Goal: Transaction & Acquisition: Purchase product/service

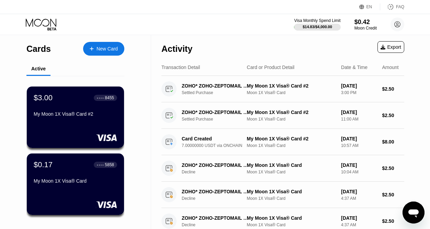
click at [99, 49] on div "New Card" at bounding box center [106, 49] width 21 height 6
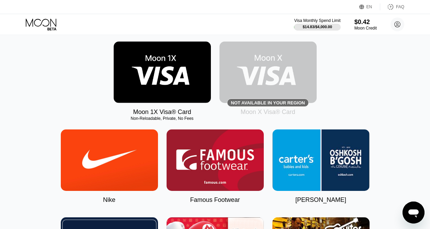
scroll to position [69, 0]
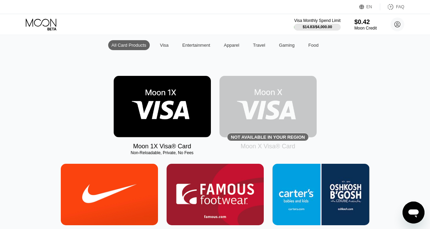
click at [159, 105] on img at bounding box center [162, 106] width 97 height 61
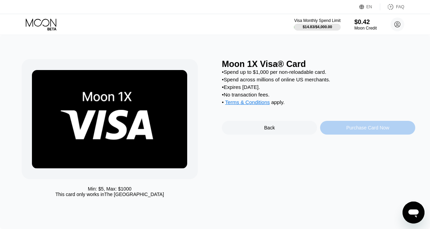
click at [359, 130] on div "Purchase Card Now" at bounding box center [367, 127] width 43 height 5
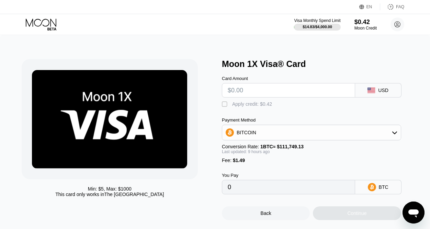
click at [240, 93] on input "text" at bounding box center [289, 90] width 122 height 14
type input "$1"
type input "0.00002230"
type input "$10"
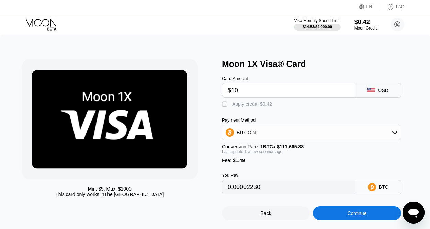
type input "0.00010290"
type input "$10"
click at [224, 106] on div "" at bounding box center [225, 104] width 7 height 7
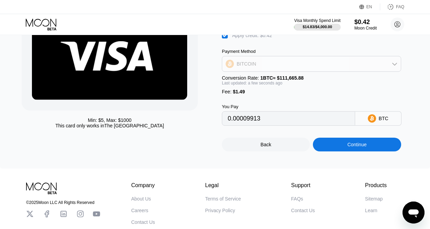
click at [311, 68] on div "BITCOIN" at bounding box center [311, 64] width 179 height 14
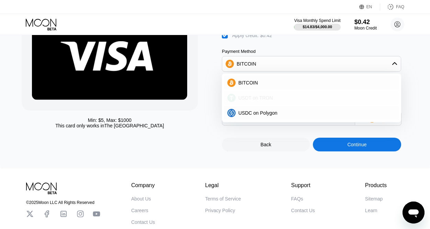
click at [250, 101] on span "USDT on TRON" at bounding box center [255, 97] width 35 height 5
type input "11.18"
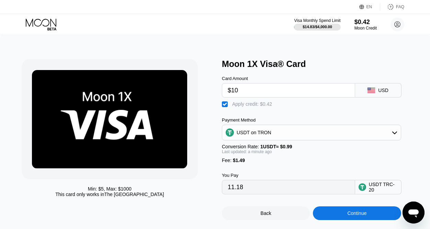
click at [240, 90] on input "$10" at bounding box center [289, 90] width 122 height 14
type input "$1"
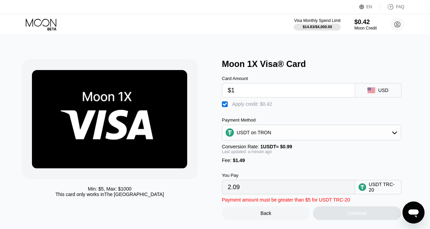
type input "2.09"
type input "0.00"
type input "$9"
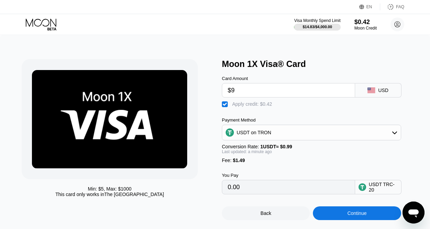
type input "10.17"
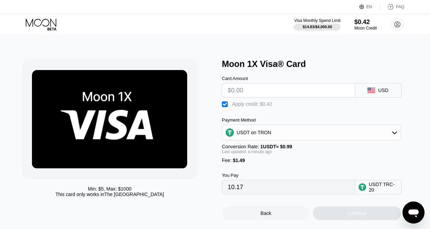
type input "0.00"
type input "$8"
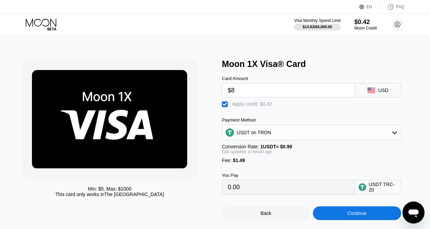
type input "9.16"
type input "$8"
click at [348, 216] on div "Continue" at bounding box center [356, 212] width 19 height 5
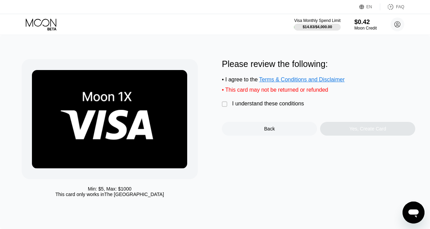
click at [226, 108] on div "" at bounding box center [225, 104] width 7 height 7
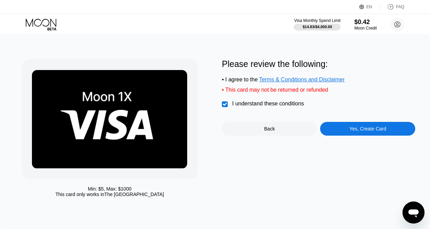
click at [362, 131] on div "Yes, Create Card" at bounding box center [367, 128] width 37 height 5
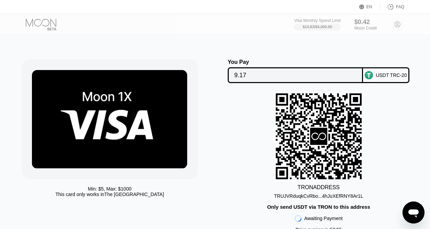
scroll to position [34, 0]
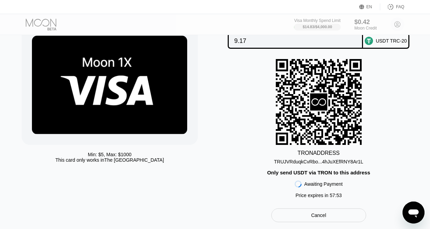
click at [314, 164] on div "TRUJVRduqkCvRbo...4hJuXEfRNY8Ar1L" at bounding box center [318, 161] width 89 height 5
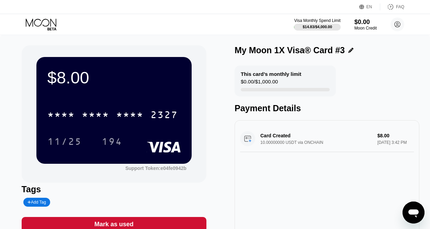
click at [36, 23] on icon at bounding box center [42, 25] width 32 height 12
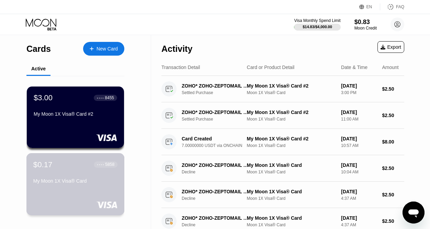
click at [60, 182] on div "My Moon 1X Visa® Card" at bounding box center [75, 180] width 84 height 5
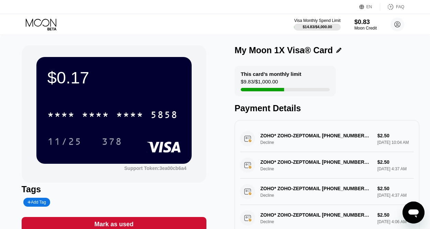
scroll to position [136, 0]
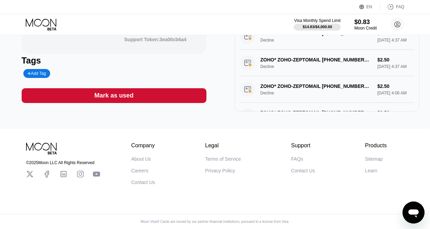
click at [116, 92] on div "Mark as used" at bounding box center [113, 96] width 39 height 8
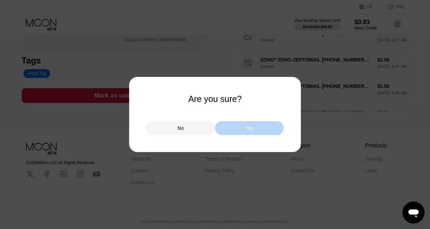
click at [244, 126] on div "Yes" at bounding box center [249, 128] width 69 height 14
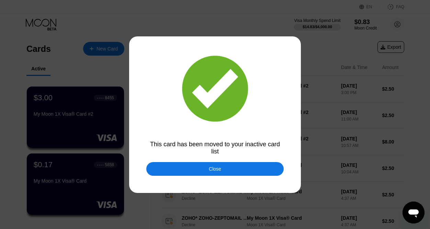
click at [191, 167] on div "Close" at bounding box center [214, 169] width 137 height 14
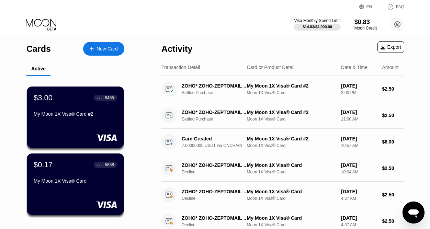
click at [50, 23] on icon at bounding box center [42, 25] width 32 height 12
click at [42, 21] on icon at bounding box center [41, 23] width 31 height 8
click at [89, 71] on div "Active" at bounding box center [75, 68] width 98 height 13
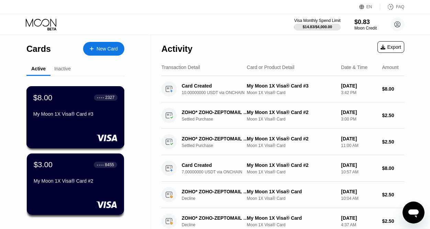
click at [104, 99] on div "● ● ● ●" at bounding box center [100, 97] width 7 height 2
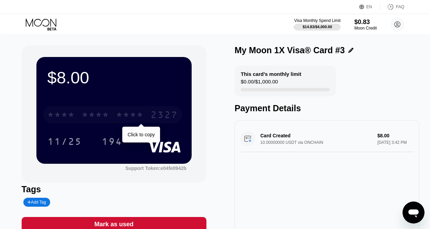
click at [115, 116] on div "* * * * * * * * * * * * 2327" at bounding box center [112, 114] width 139 height 17
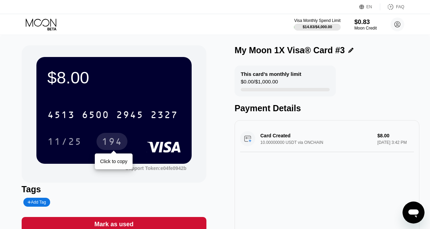
click at [117, 143] on div "194" at bounding box center [112, 142] width 21 height 11
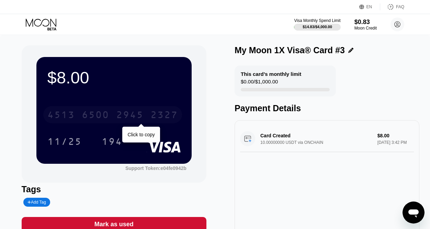
click at [104, 114] on div "6500" at bounding box center [95, 115] width 27 height 11
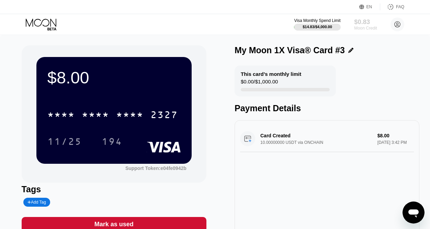
click at [365, 21] on div "$0.83" at bounding box center [365, 21] width 23 height 7
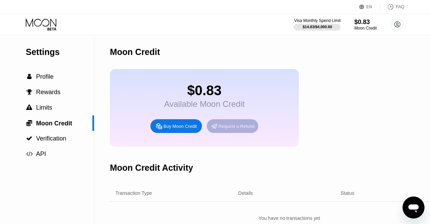
click at [236, 129] on div "Request a Refund" at bounding box center [236, 126] width 36 height 6
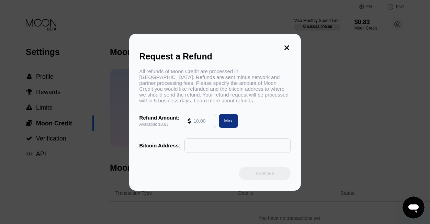
click at [285, 45] on icon at bounding box center [287, 47] width 5 height 5
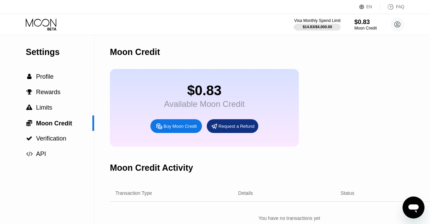
click at [287, 42] on div "Moon Credit" at bounding box center [289, 52] width 359 height 34
click at [51, 80] on span "Profile" at bounding box center [45, 76] width 18 height 7
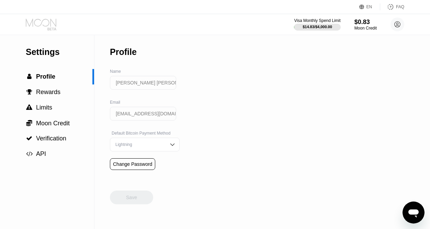
click at [42, 22] on icon at bounding box center [42, 25] width 32 height 12
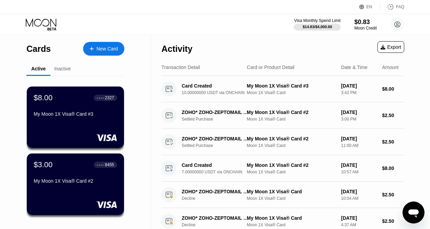
click at [85, 109] on div "$8.00 ● ● ● ● 2327 My Moon 1X Visa® Card #3" at bounding box center [75, 106] width 83 height 26
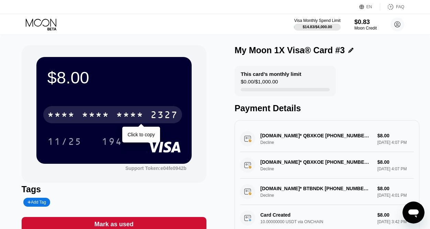
click at [161, 117] on div "2327" at bounding box center [163, 115] width 27 height 11
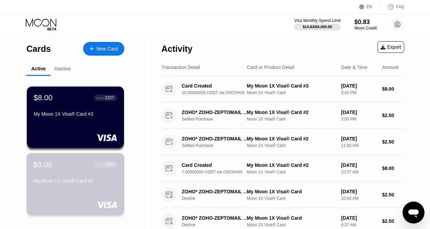
click at [67, 179] on div "$3.00 ● ● ● ● 8455 My Moon 1X Visa® Card #2" at bounding box center [75, 173] width 84 height 26
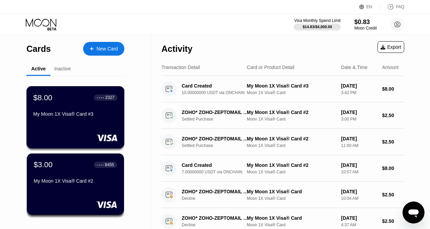
click at [63, 114] on div "My Moon 1X Visa® Card #3" at bounding box center [75, 113] width 84 height 5
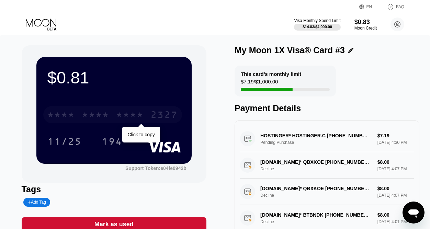
click at [123, 116] on div "* * * *" at bounding box center [129, 115] width 27 height 11
